Goal: Navigation & Orientation: Find specific page/section

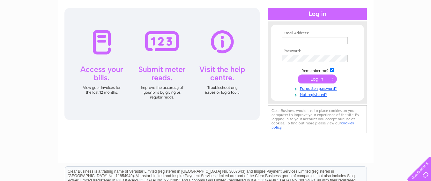
type input "jim.clinter@gmail.com"
click at [316, 79] on input "submit" at bounding box center [317, 78] width 39 height 9
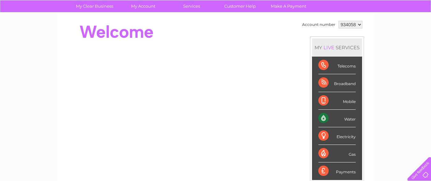
scroll to position [39, 0]
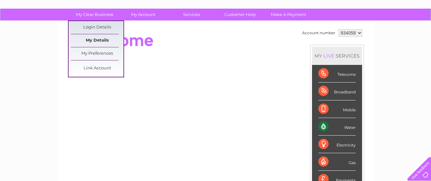
click at [101, 41] on link "My Details" at bounding box center [97, 40] width 53 height 13
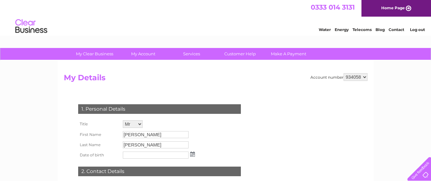
click at [396, 29] on link "Contact" at bounding box center [397, 29] width 16 height 5
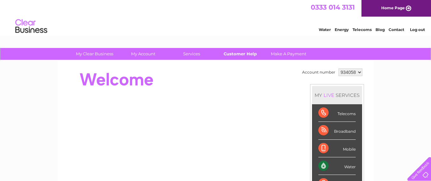
click at [238, 53] on link "Customer Help" at bounding box center [240, 54] width 53 height 12
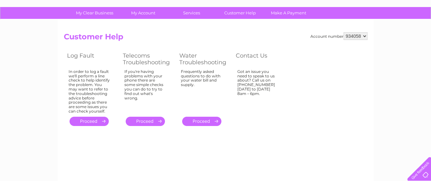
scroll to position [32, 0]
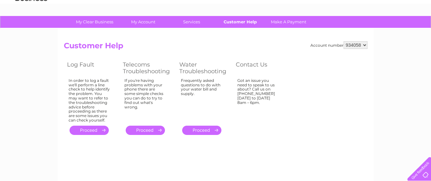
click at [235, 21] on link "Customer Help" at bounding box center [240, 22] width 53 height 12
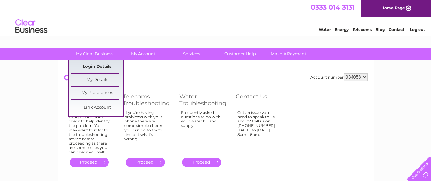
click at [98, 65] on link "Login Details" at bounding box center [97, 66] width 53 height 13
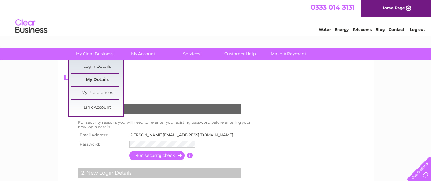
click at [103, 78] on link "My Details" at bounding box center [97, 79] width 53 height 13
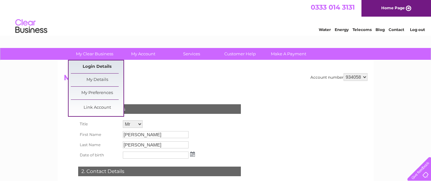
click at [105, 67] on link "Login Details" at bounding box center [97, 66] width 53 height 13
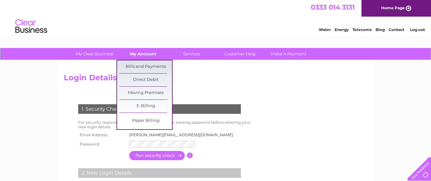
click at [145, 53] on link "My Account" at bounding box center [143, 54] width 53 height 12
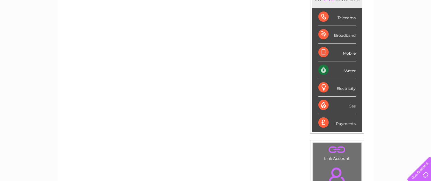
scroll to position [64, 0]
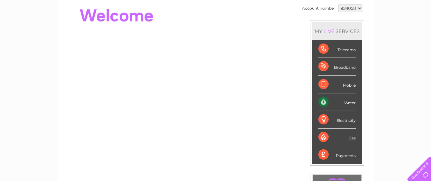
click at [344, 102] on div "Water" at bounding box center [337, 102] width 37 height 18
click at [323, 103] on div "Water" at bounding box center [337, 102] width 37 height 18
click at [345, 102] on div "Water" at bounding box center [337, 102] width 37 height 18
click at [323, 102] on div "Water" at bounding box center [337, 102] width 37 height 18
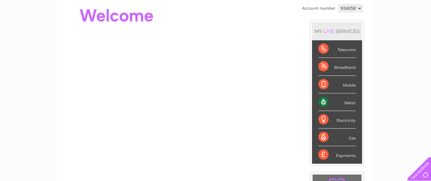
scroll to position [32, 0]
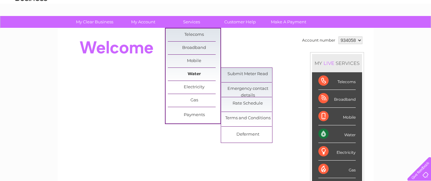
click at [194, 72] on link "Water" at bounding box center [194, 74] width 53 height 13
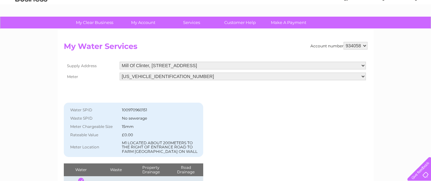
scroll to position [64, 0]
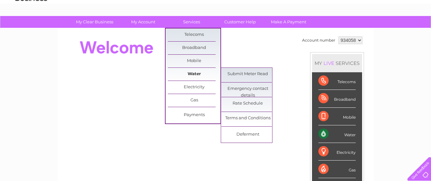
click at [195, 75] on link "Water" at bounding box center [194, 74] width 53 height 13
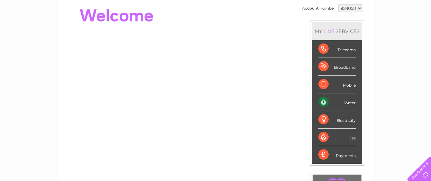
scroll to position [32, 0]
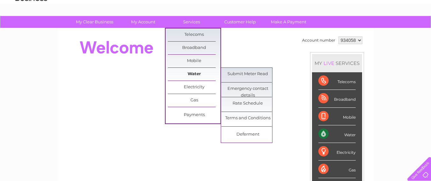
click at [195, 73] on link "Water" at bounding box center [194, 74] width 53 height 13
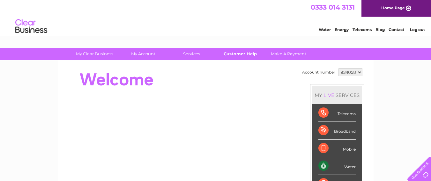
click at [245, 52] on link "Customer Help" at bounding box center [240, 54] width 53 height 12
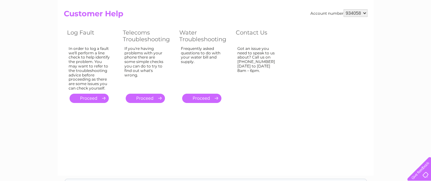
click at [89, 98] on link "." at bounding box center [89, 98] width 39 height 9
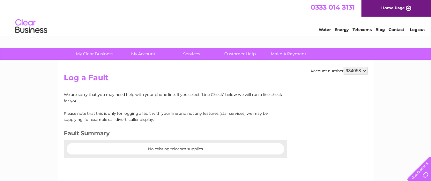
click at [396, 28] on link "Contact" at bounding box center [397, 29] width 16 height 5
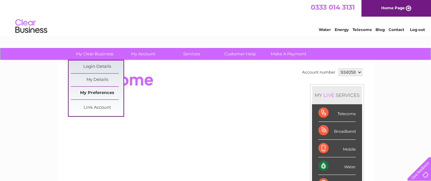
click at [95, 95] on link "My Preferences" at bounding box center [97, 93] width 53 height 13
click at [96, 91] on link "My Preferences" at bounding box center [97, 93] width 53 height 13
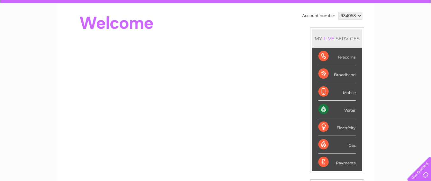
scroll to position [96, 0]
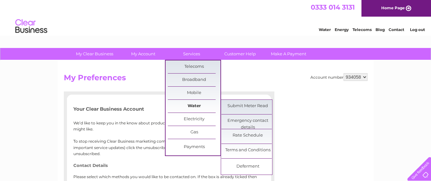
click at [194, 106] on link "Water" at bounding box center [194, 106] width 53 height 13
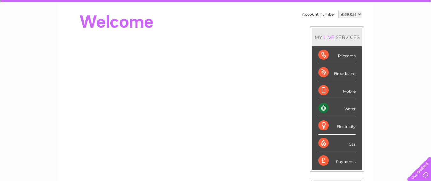
scroll to position [64, 0]
